Goal: Task Accomplishment & Management: Manage account settings

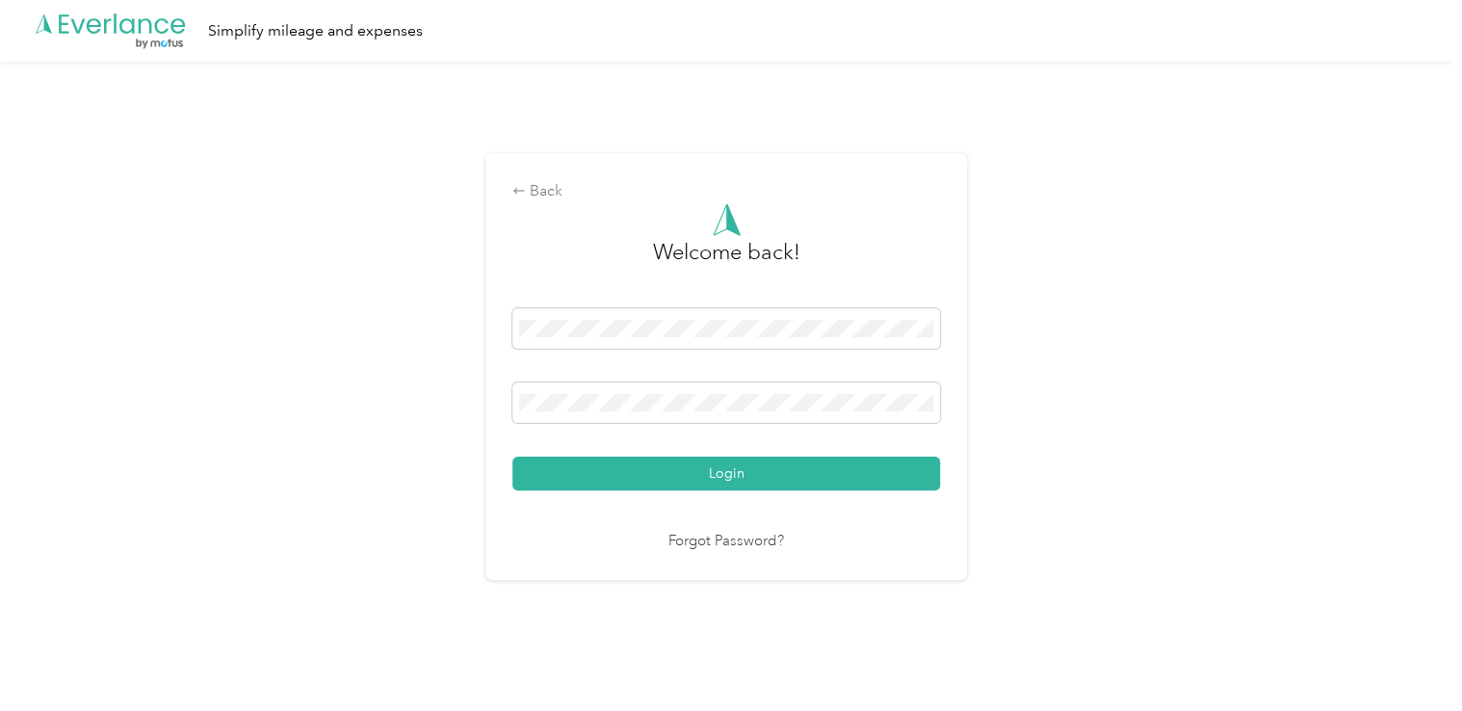
click at [724, 475] on button "Login" at bounding box center [725, 473] width 427 height 34
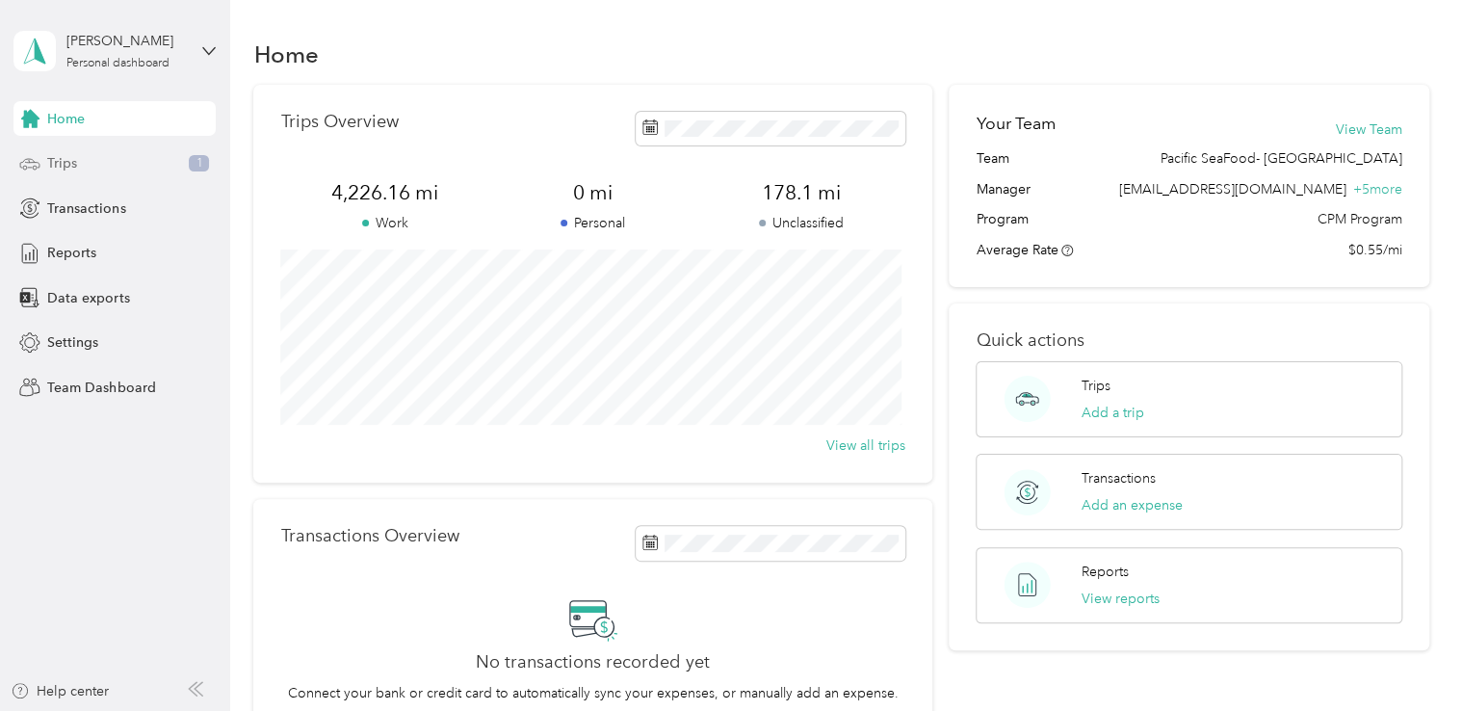
click at [69, 164] on span "Trips" at bounding box center [62, 163] width 30 height 20
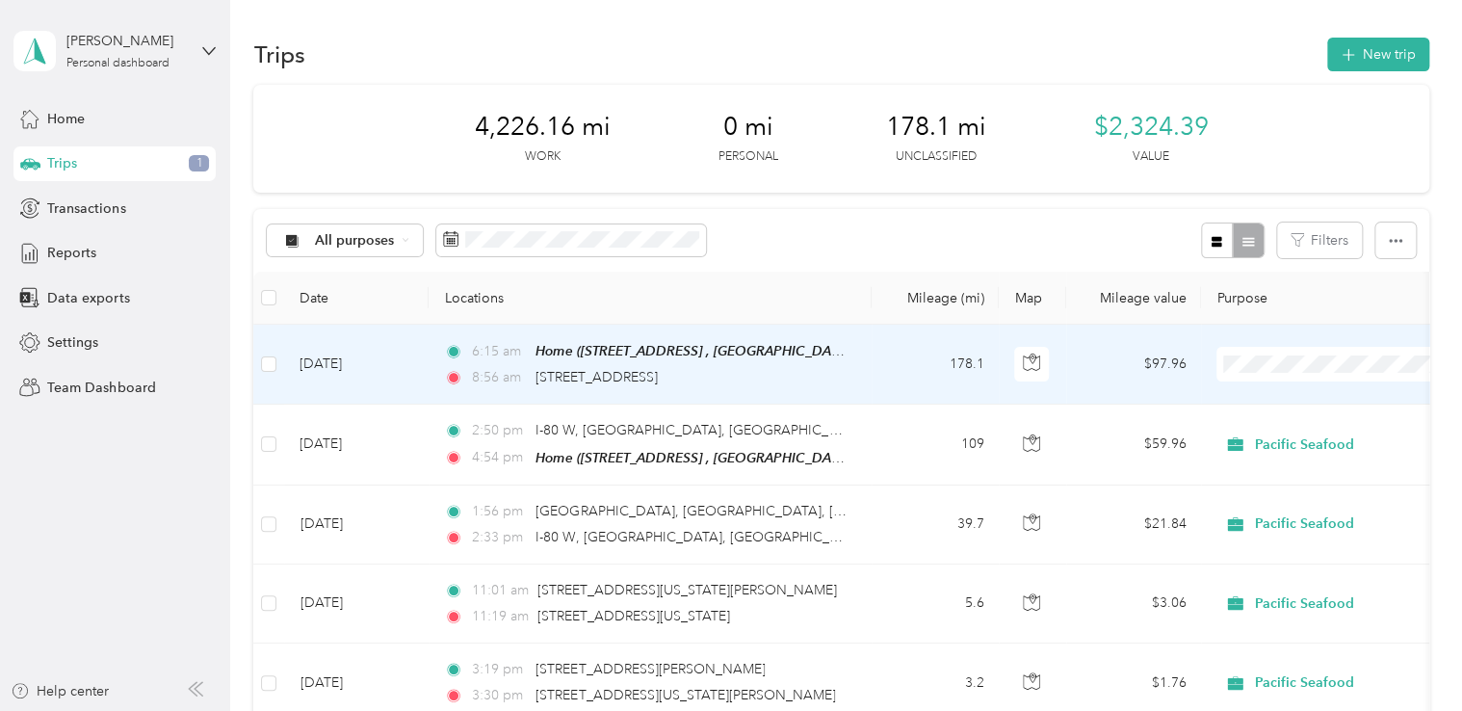
click at [1279, 400] on span "Pacific Seafood" at bounding box center [1353, 399] width 178 height 20
click at [418, 362] on td "[DATE]" at bounding box center [356, 364] width 144 height 80
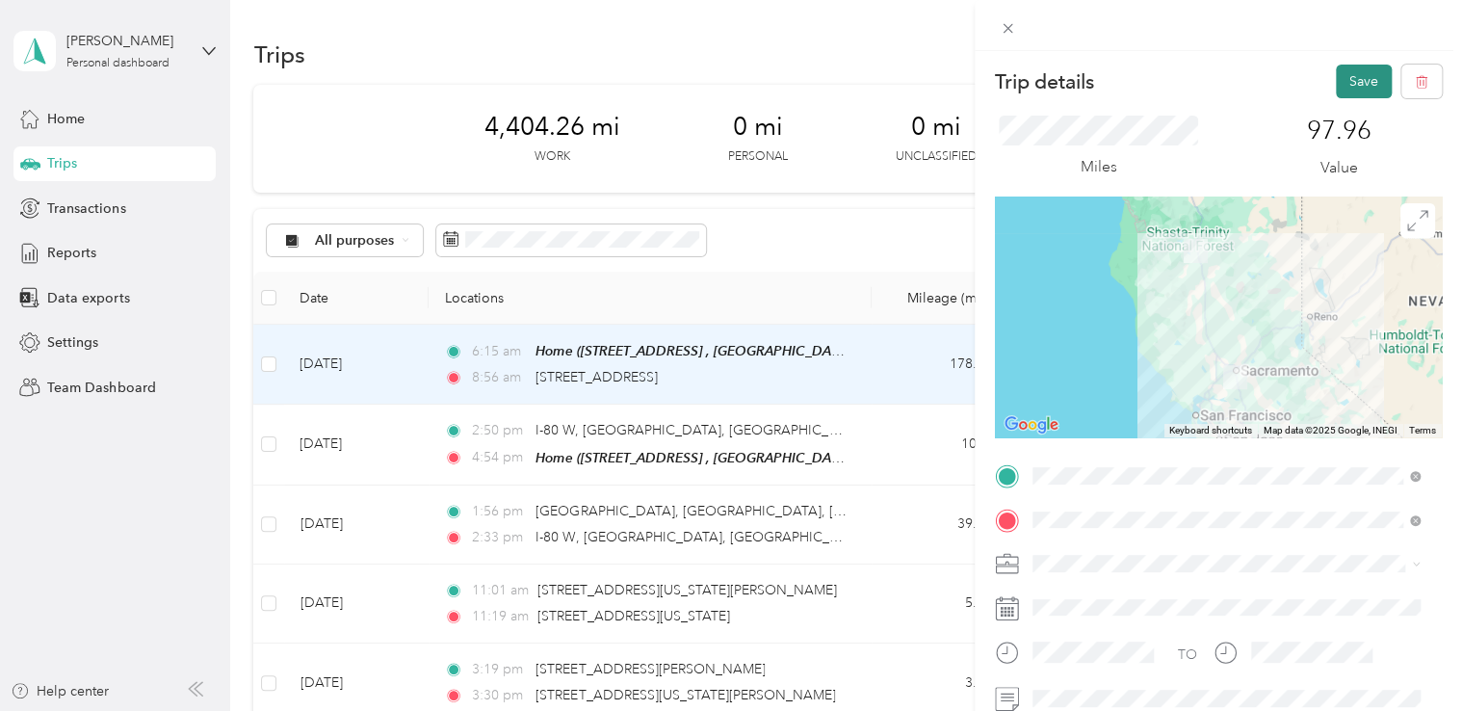
click at [1341, 72] on button "Save" at bounding box center [1363, 82] width 56 height 34
